Goal: Task Accomplishment & Management: Complete application form

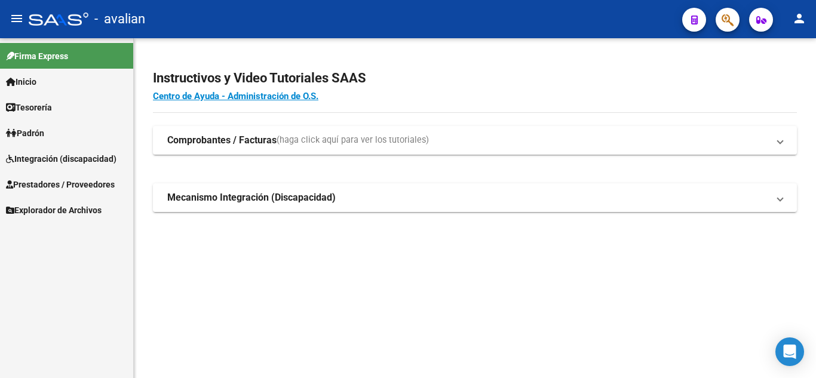
click at [104, 151] on link "Integración (discapacidad)" at bounding box center [66, 159] width 133 height 26
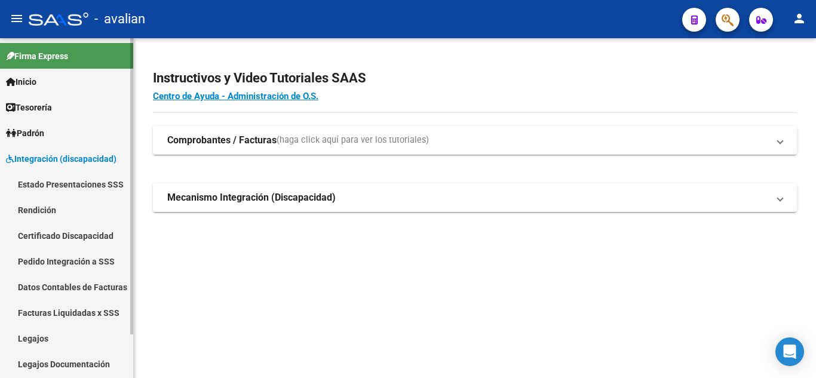
click at [47, 340] on link "Legajos" at bounding box center [66, 339] width 133 height 26
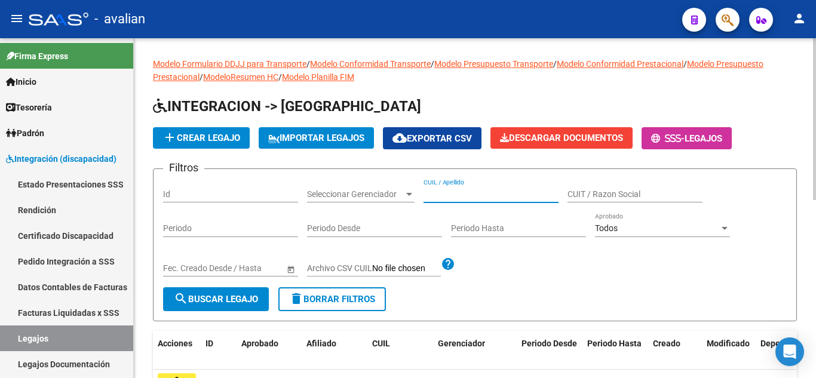
paste input "[PERSON_NAME]"
type input "[PERSON_NAME]"
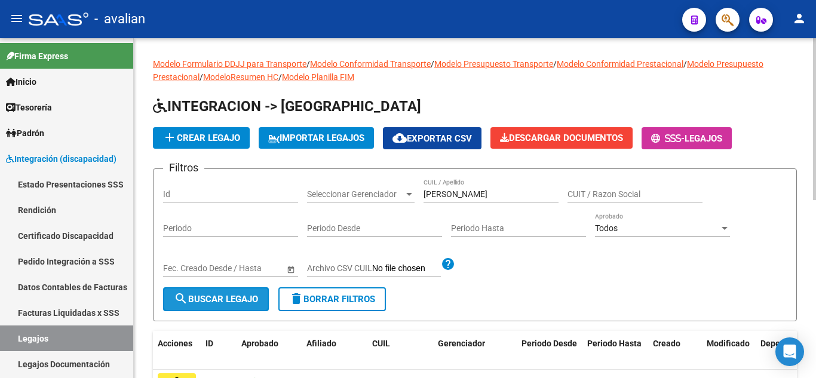
click at [202, 290] on button "search Buscar Legajo" at bounding box center [216, 299] width 106 height 24
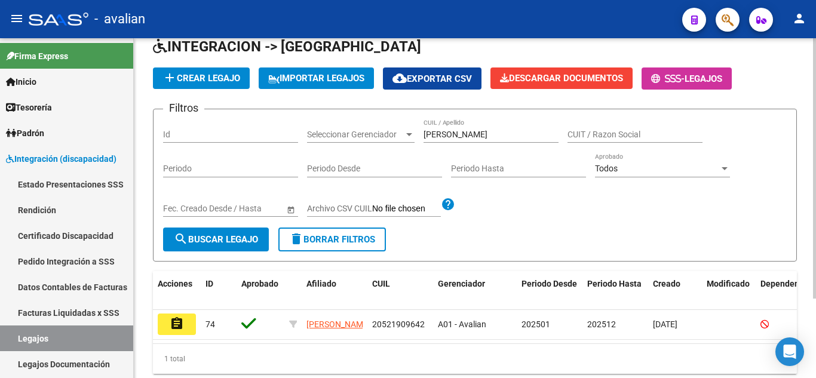
scroll to position [104, 0]
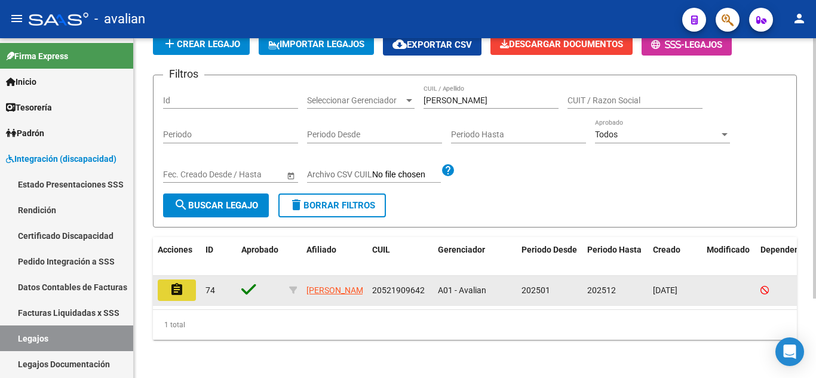
click at [185, 286] on button "assignment" at bounding box center [177, 291] width 38 height 22
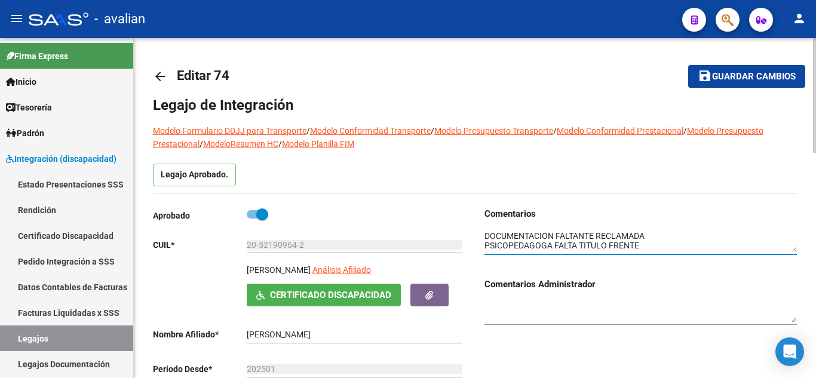
click at [508, 242] on textarea at bounding box center [640, 241] width 312 height 23
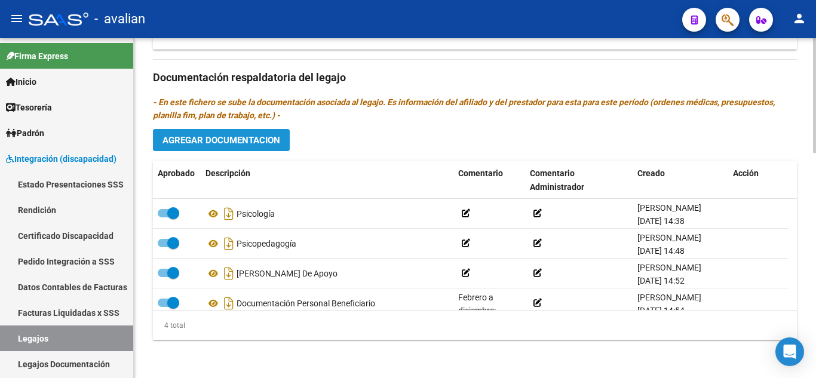
click at [236, 144] on span "Agregar Documentacion" at bounding box center [221, 140] width 118 height 11
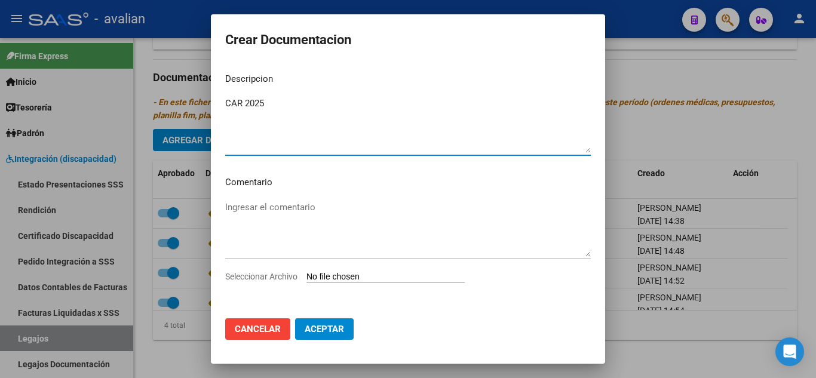
type textarea "CAR 2025"
click at [398, 275] on input "Seleccionar Archivo" at bounding box center [385, 277] width 158 height 11
type input "C:\fakepath\CAR.png"
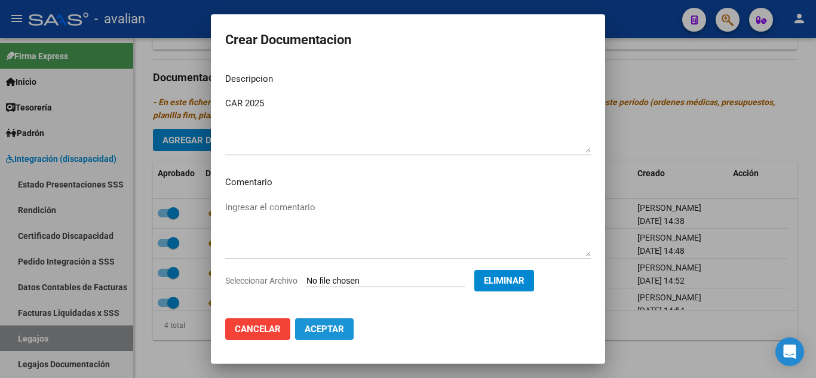
click at [342, 329] on span "Aceptar" at bounding box center [324, 329] width 39 height 11
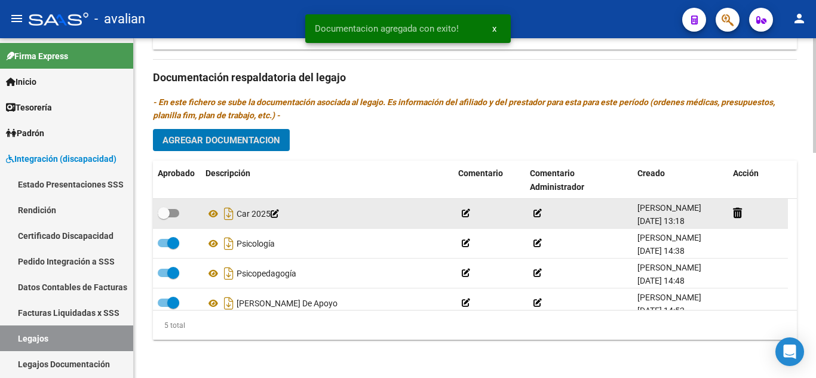
click at [173, 210] on span at bounding box center [169, 213] width 22 height 8
click at [164, 217] on input "checkbox" at bounding box center [163, 217] width 1 height 1
checkbox input "true"
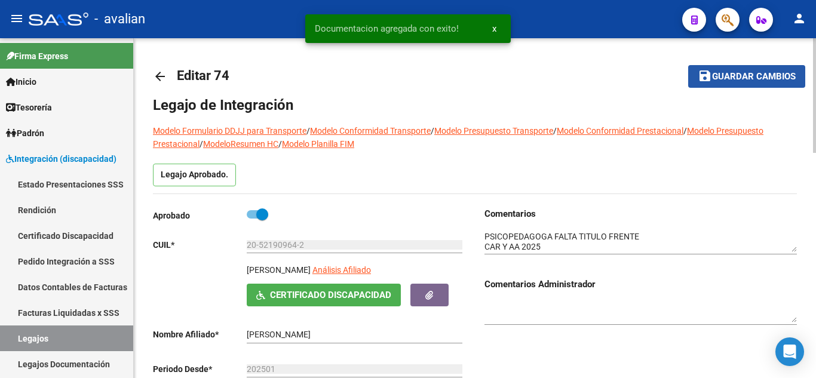
click at [718, 75] on span "Guardar cambios" at bounding box center [754, 77] width 84 height 11
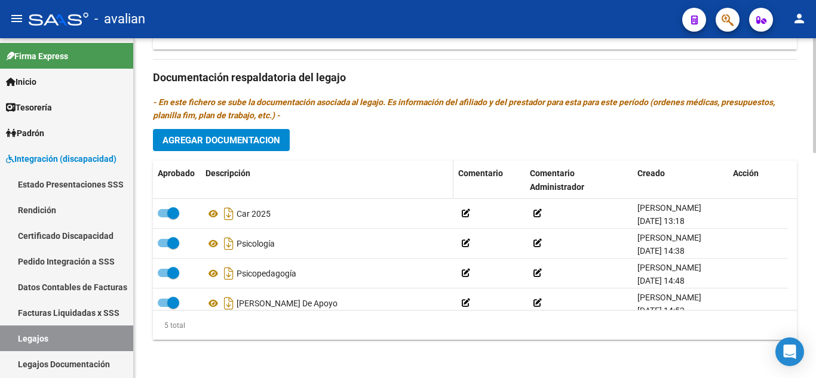
scroll to position [606, 0]
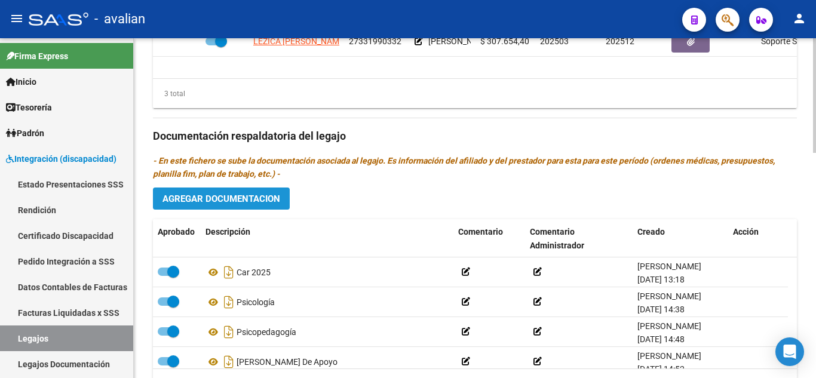
click at [238, 205] on button "Agregar Documentacion" at bounding box center [221, 199] width 137 height 22
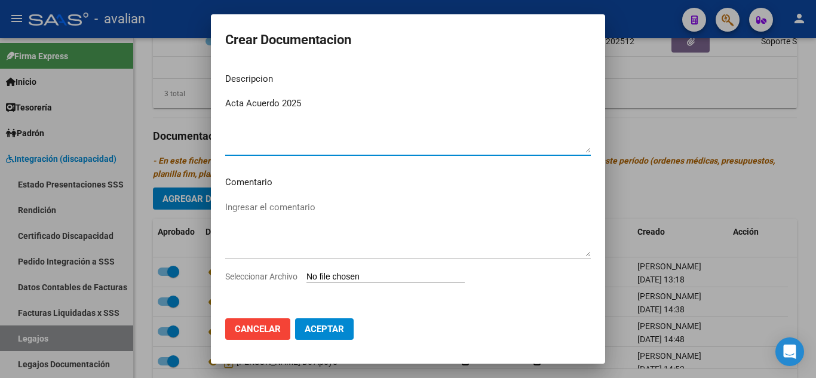
type textarea "Acta Acuerdo 2025"
click at [358, 274] on input "Seleccionar Archivo" at bounding box center [385, 277] width 158 height 11
type input "C:\fakepath\AA.png"
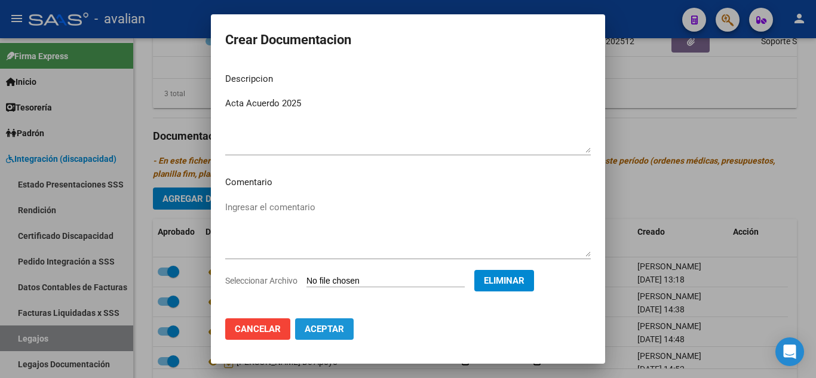
click at [336, 337] on button "Aceptar" at bounding box center [324, 329] width 59 height 22
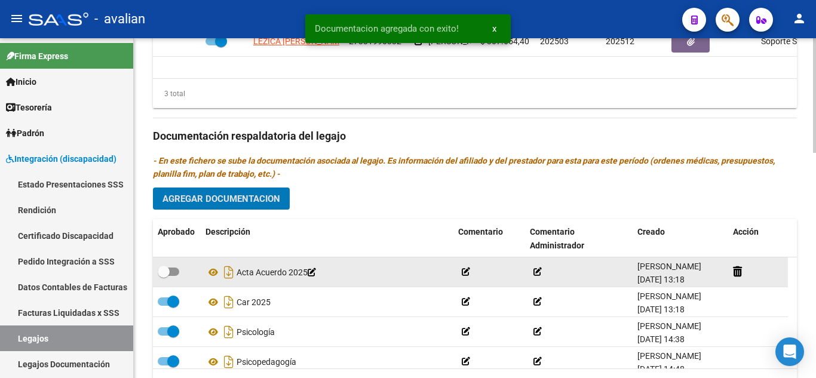
click at [174, 273] on span at bounding box center [169, 272] width 22 height 8
click at [164, 276] on input "checkbox" at bounding box center [163, 276] width 1 height 1
checkbox input "true"
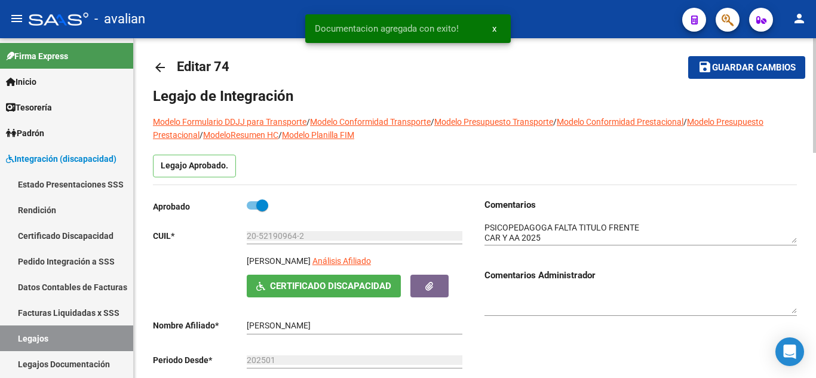
scroll to position [0, 0]
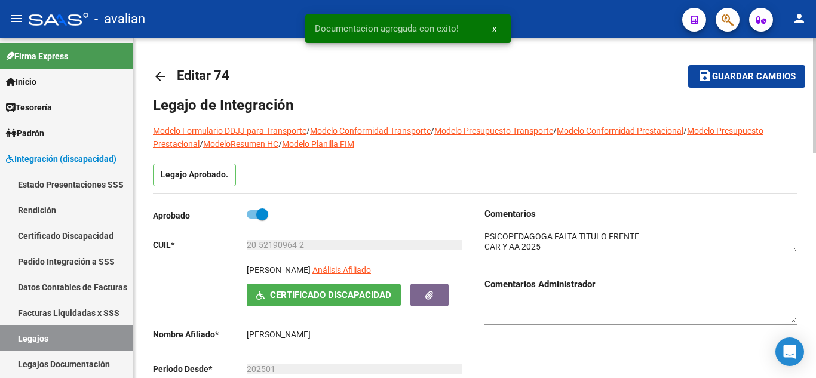
click at [733, 76] on span "Guardar cambios" at bounding box center [754, 77] width 84 height 11
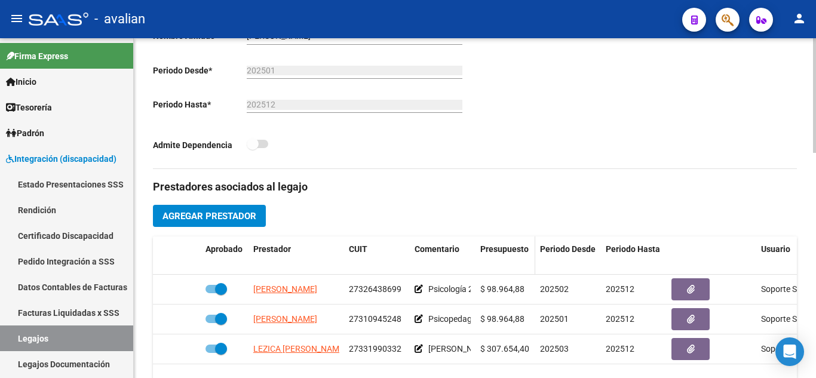
scroll to position [358, 0]
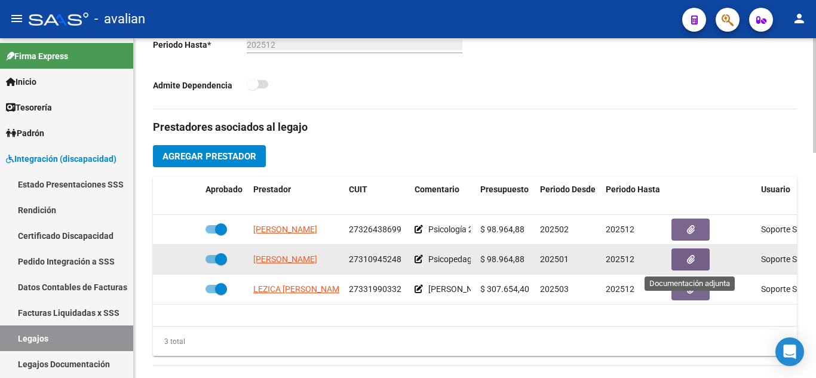
click at [696, 255] on button "button" at bounding box center [690, 259] width 38 height 22
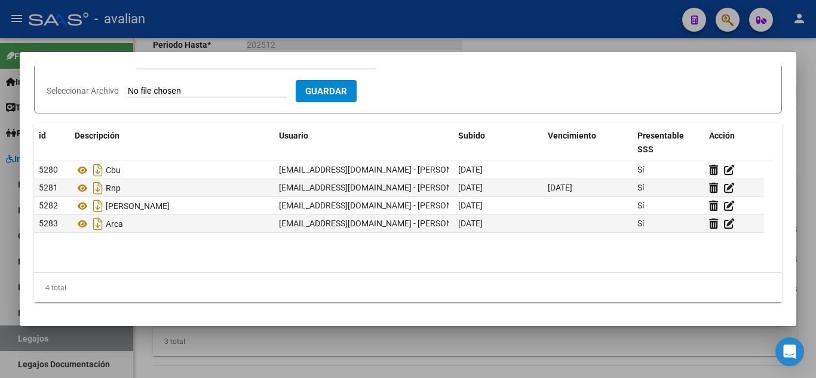
scroll to position [0, 0]
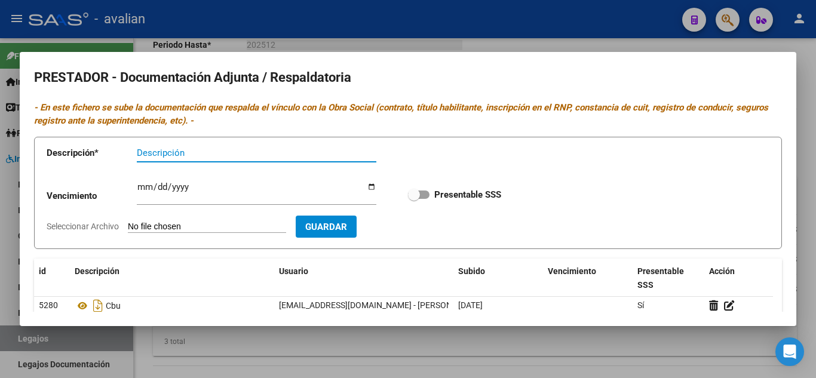
click at [196, 149] on input "Descripción" at bounding box center [257, 153] width 240 height 11
click at [418, 191] on span at bounding box center [419, 195] width 22 height 8
click at [414, 199] on input "Presentable SSS" at bounding box center [413, 199] width 1 height 1
checkbox input "true"
click at [241, 164] on div "Descripción" at bounding box center [257, 158] width 240 height 29
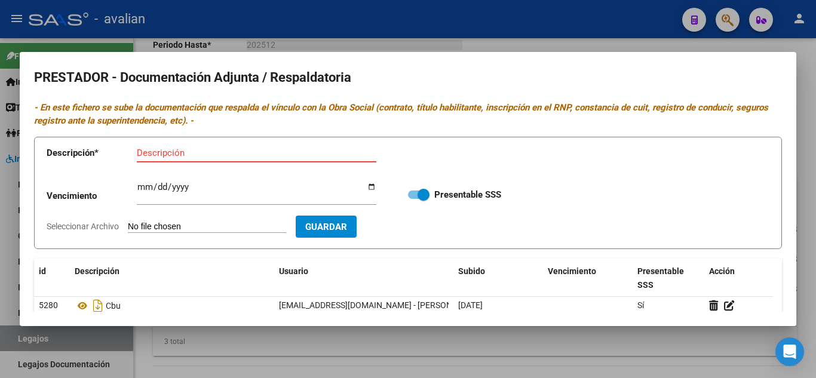
click at [225, 149] on input "Descripción" at bounding box center [257, 153] width 240 height 11
type input "TITULO FRENTE Y DORSO"
click at [186, 228] on input "Seleccionar Archivo" at bounding box center [207, 227] width 158 height 11
type input "C:\fakepath\titulo psicopedagoga.pdf"
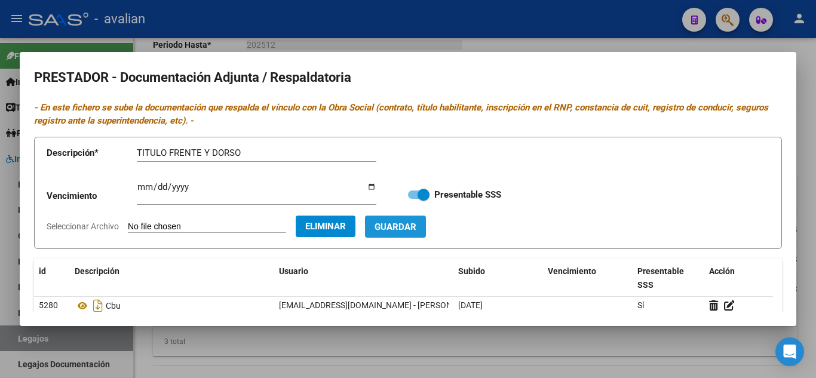
click at [418, 220] on button "Guardar" at bounding box center [395, 227] width 61 height 22
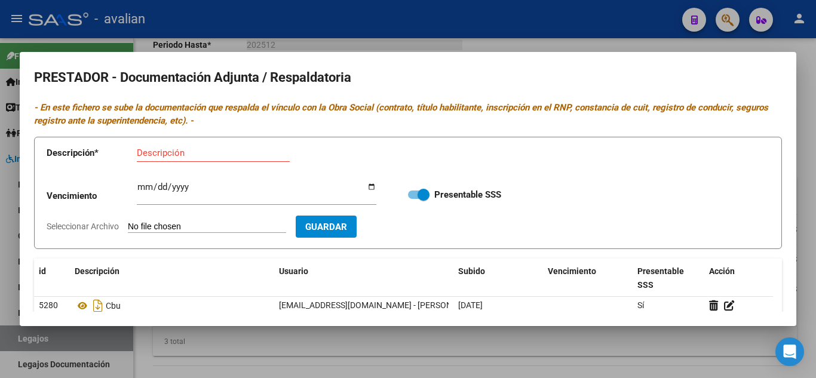
click at [541, 34] on div at bounding box center [408, 189] width 816 height 378
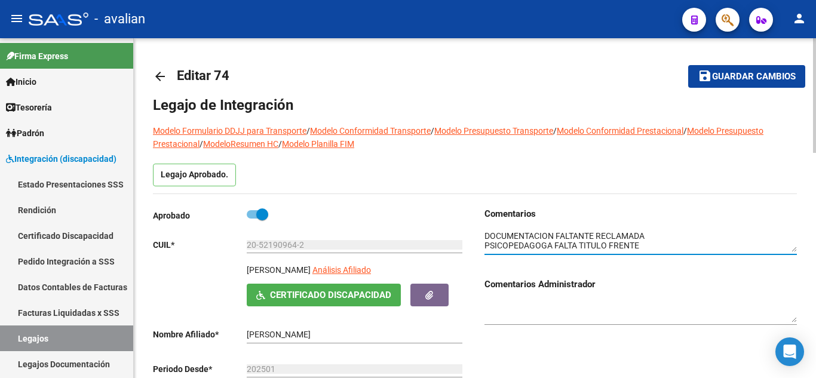
drag, startPoint x: 564, startPoint y: 244, endPoint x: 468, endPoint y: 222, distance: 98.8
click at [468, 222] on div "Aprobado CUIL * 20-52190964-2 Ingresar [PERSON_NAME] Análisis Afiliado Certific…" at bounding box center [475, 337] width 644 height 260
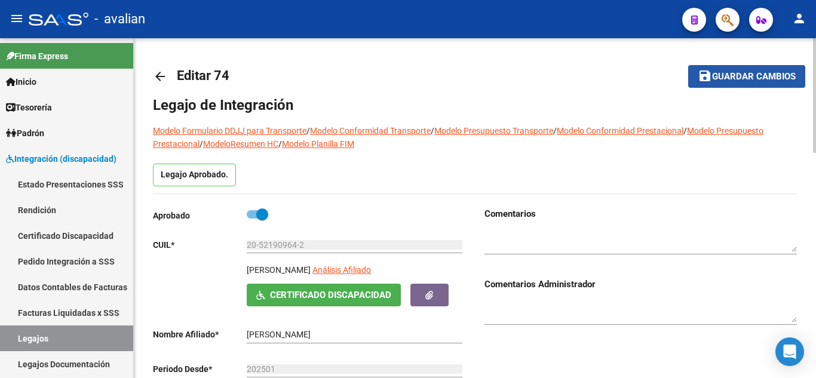
click at [725, 75] on span "Guardar cambios" at bounding box center [754, 77] width 84 height 11
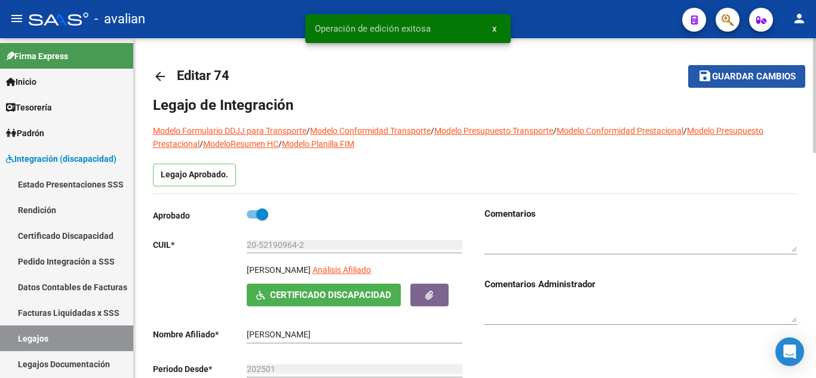
click at [738, 79] on span "Guardar cambios" at bounding box center [754, 77] width 84 height 11
